Goal: Task Accomplishment & Management: Complete application form

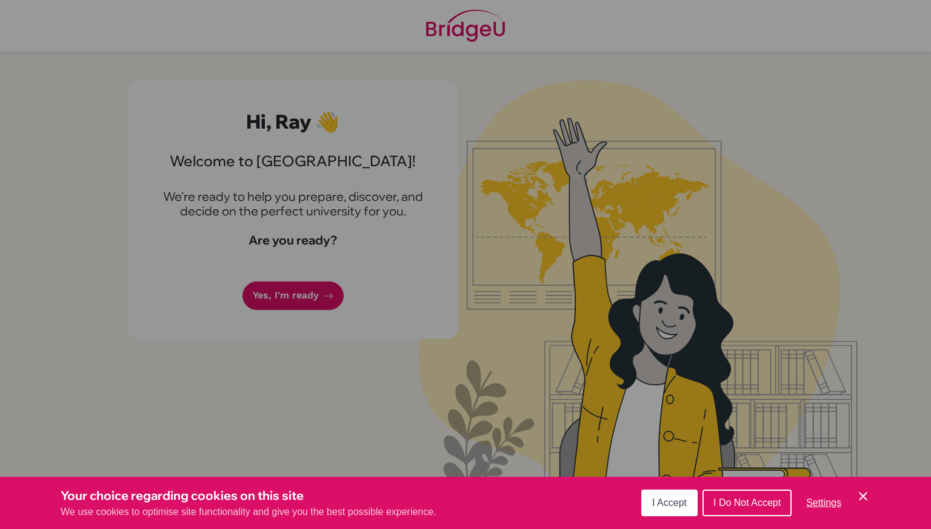
click at [657, 499] on span "I Accept" at bounding box center [669, 502] width 35 height 10
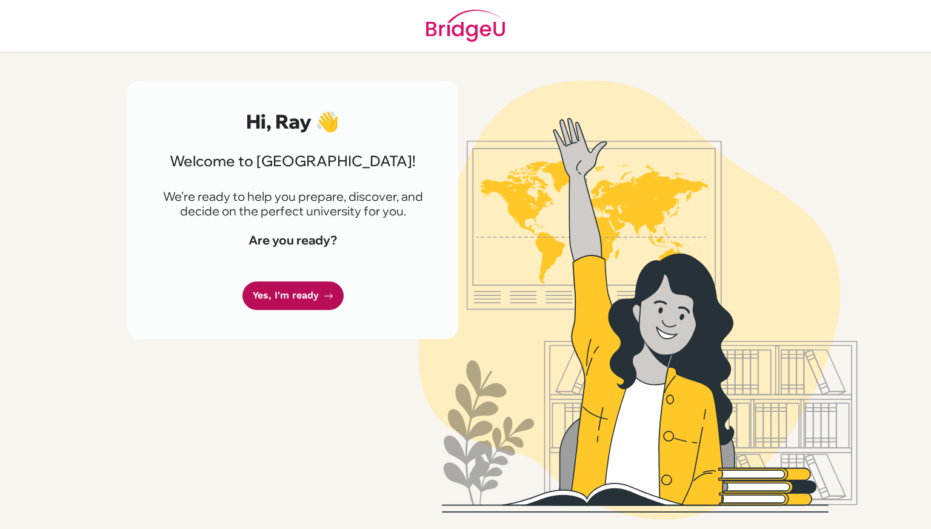
click at [283, 292] on link "Yes, I'm ready" at bounding box center [293, 295] width 101 height 28
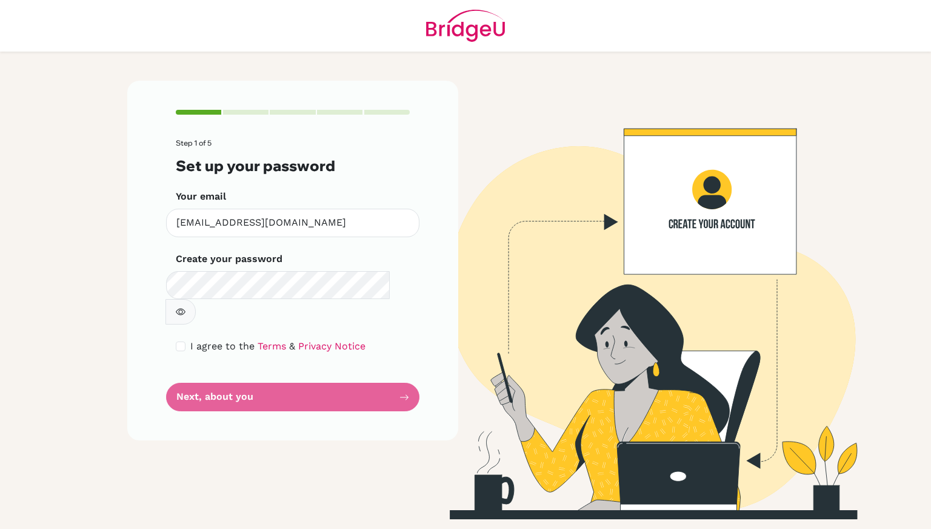
click at [186, 307] on icon "button" at bounding box center [181, 312] width 10 height 10
click at [184, 341] on input "checkbox" at bounding box center [181, 346] width 10 height 10
checkbox input "true"
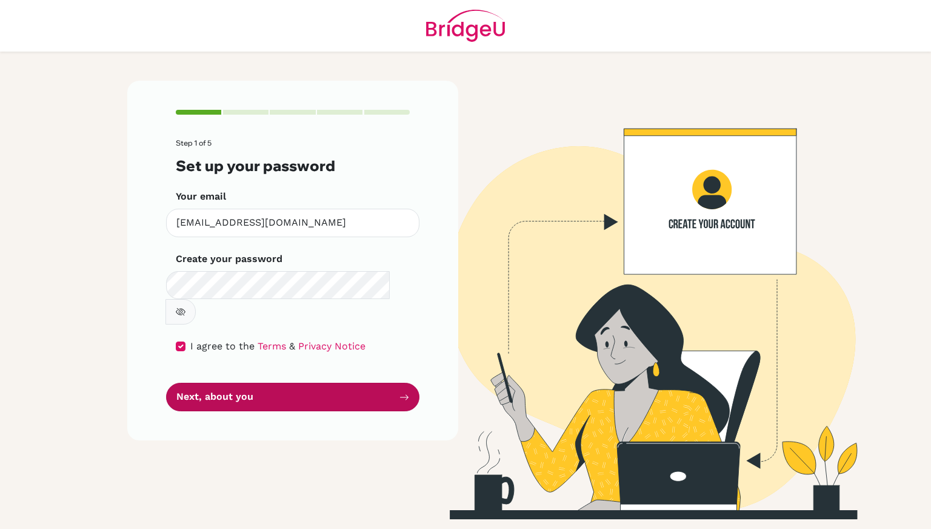
click at [245, 383] on button "Next, about you" at bounding box center [292, 397] width 253 height 28
